Goal: Navigation & Orientation: Find specific page/section

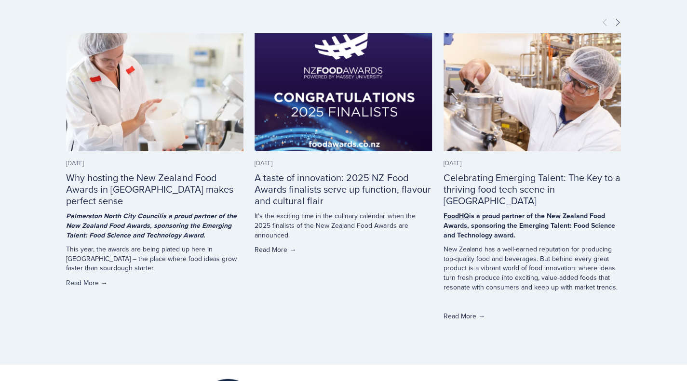
scroll to position [2121, 0]
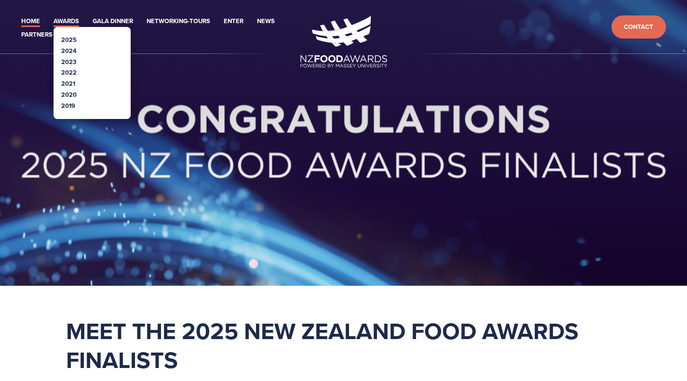
click at [70, 22] on link "Awards" at bounding box center [67, 21] width 26 height 11
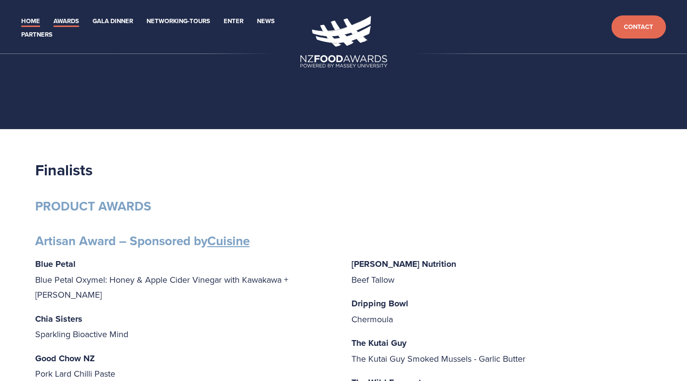
click at [32, 24] on link "Home" at bounding box center [30, 21] width 19 height 11
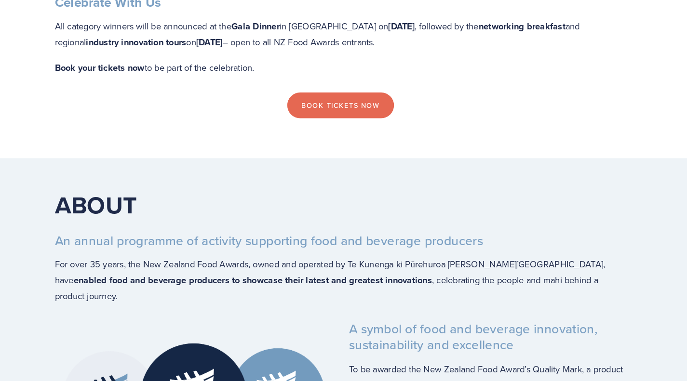
scroll to position [1026, 0]
